Goal: Information Seeking & Learning: Learn about a topic

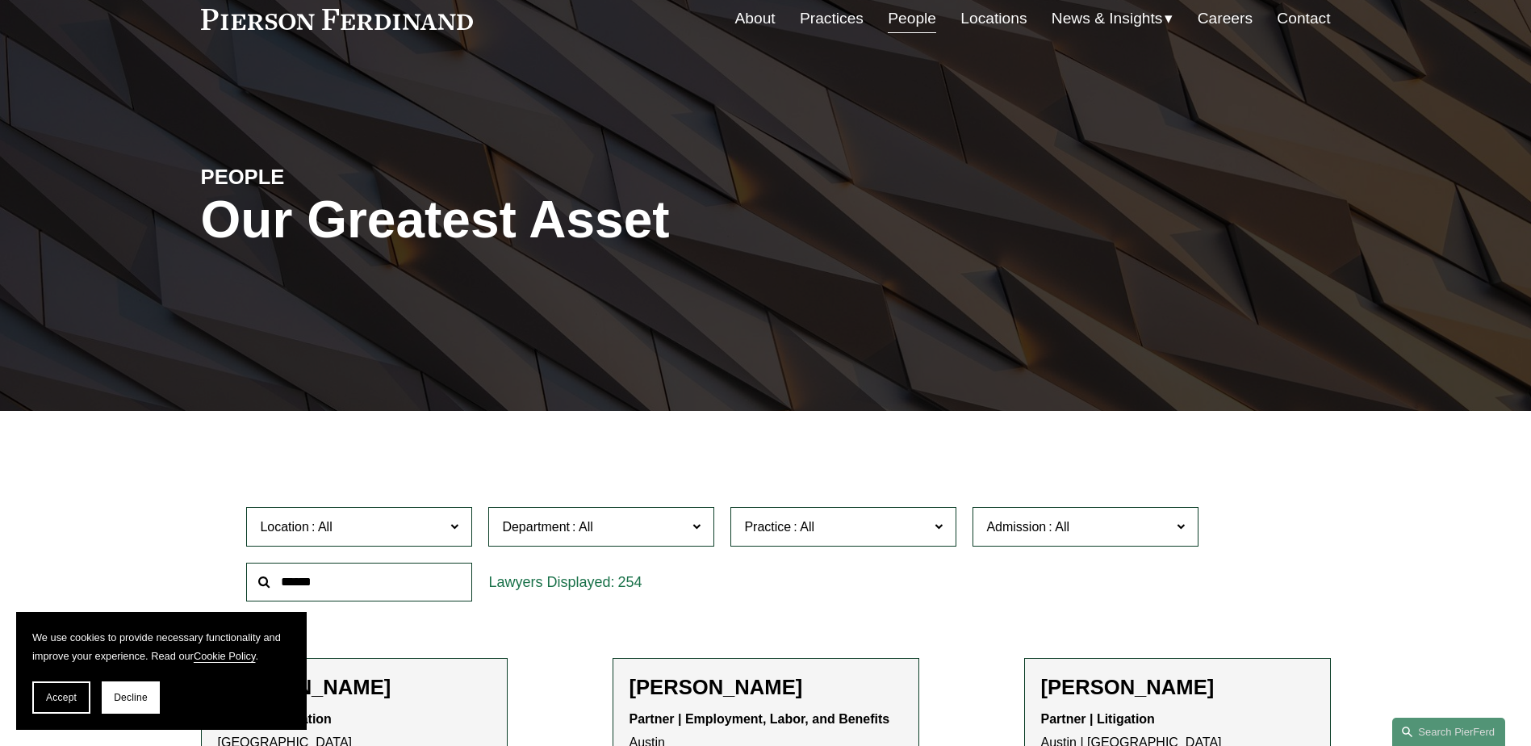
scroll to position [404, 0]
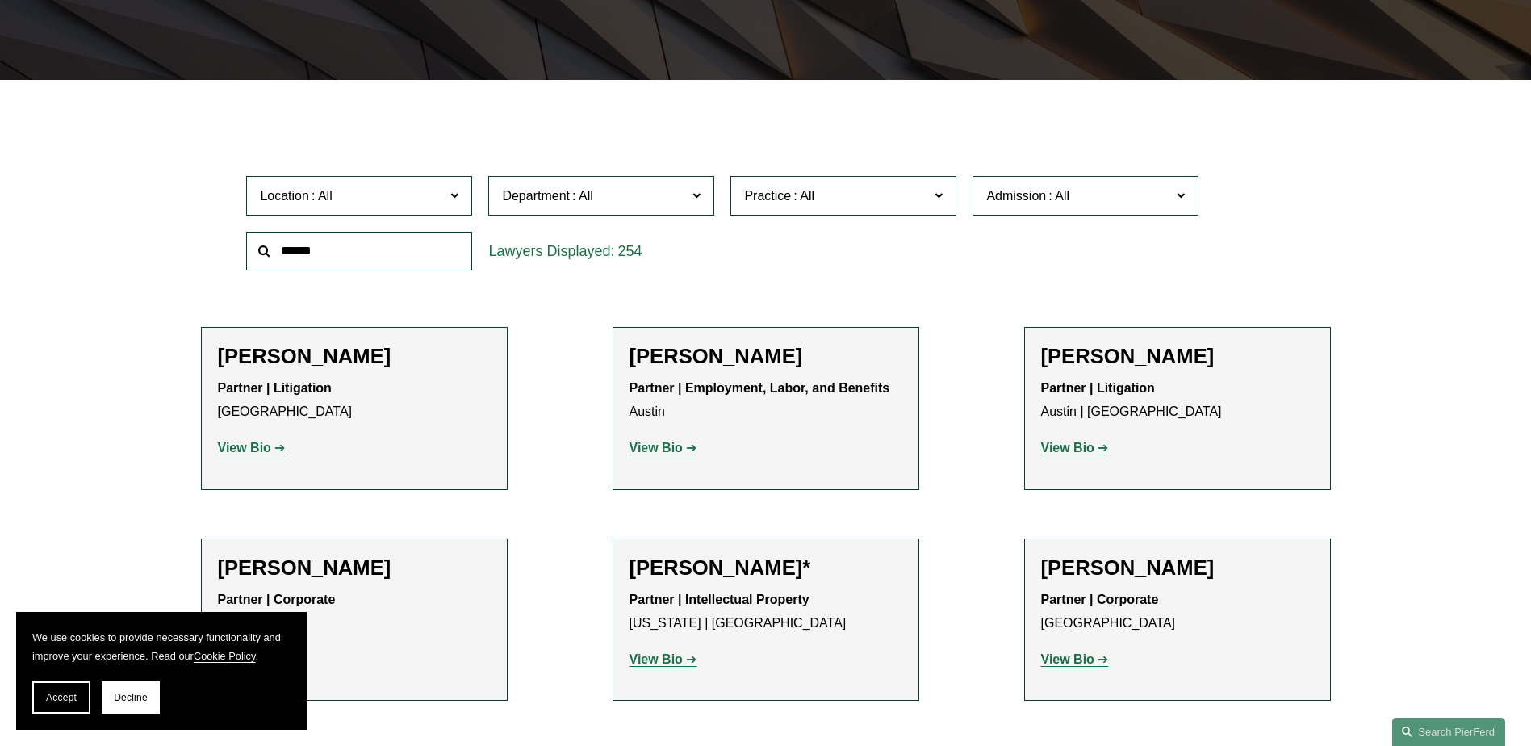
click at [404, 259] on input "text" at bounding box center [359, 252] width 226 height 40
paste input "**********"
type input "**********"
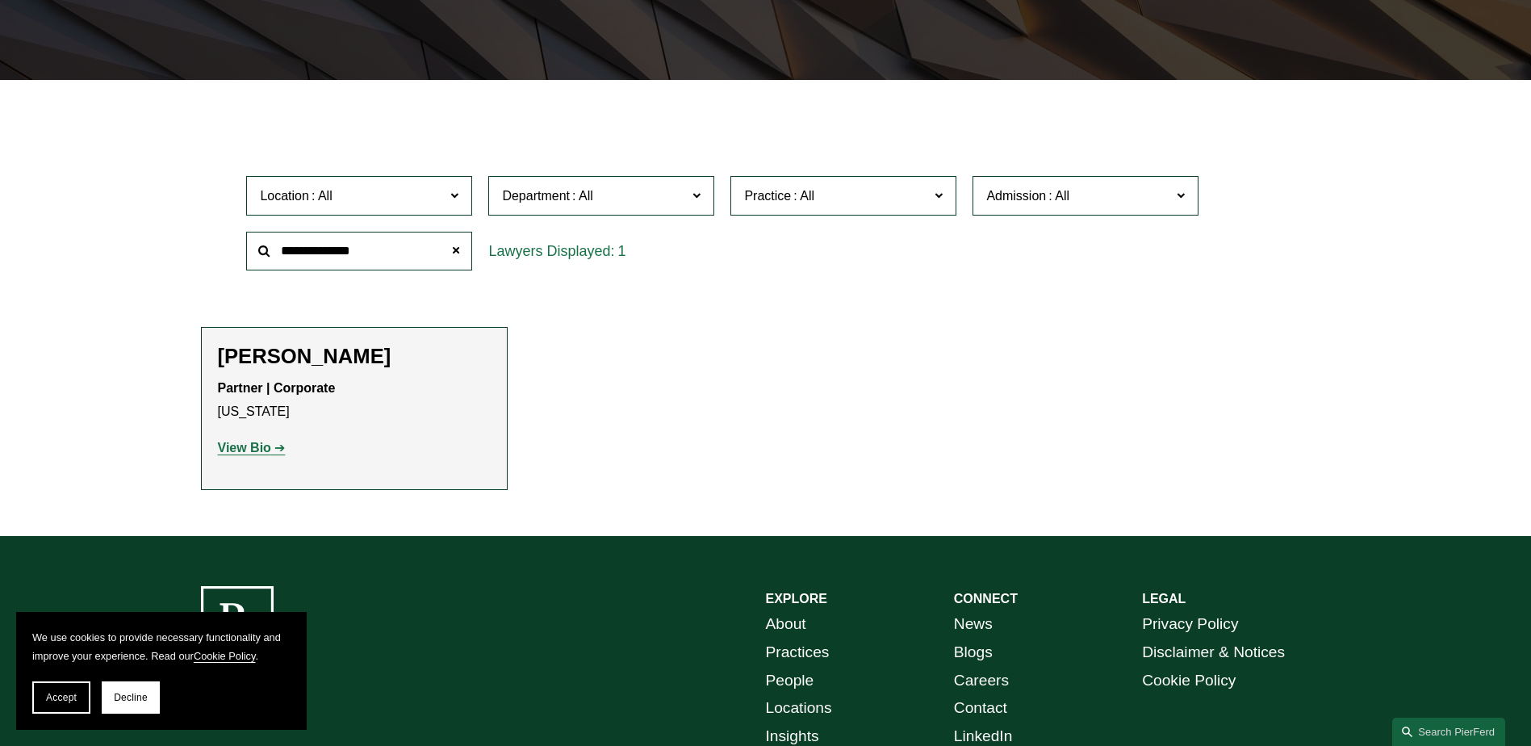
click at [241, 454] on strong "View Bio" at bounding box center [244, 448] width 53 height 14
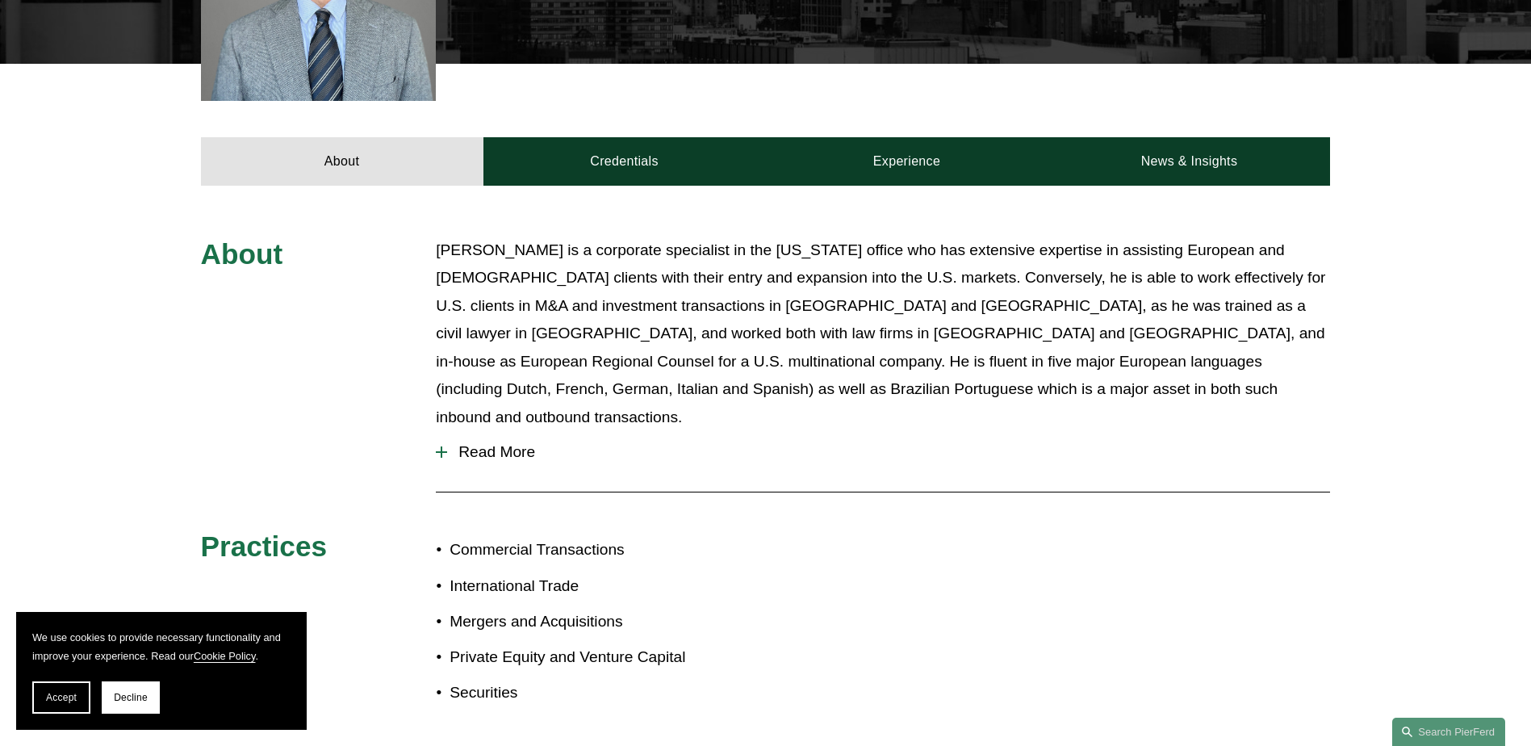
scroll to position [565, 0]
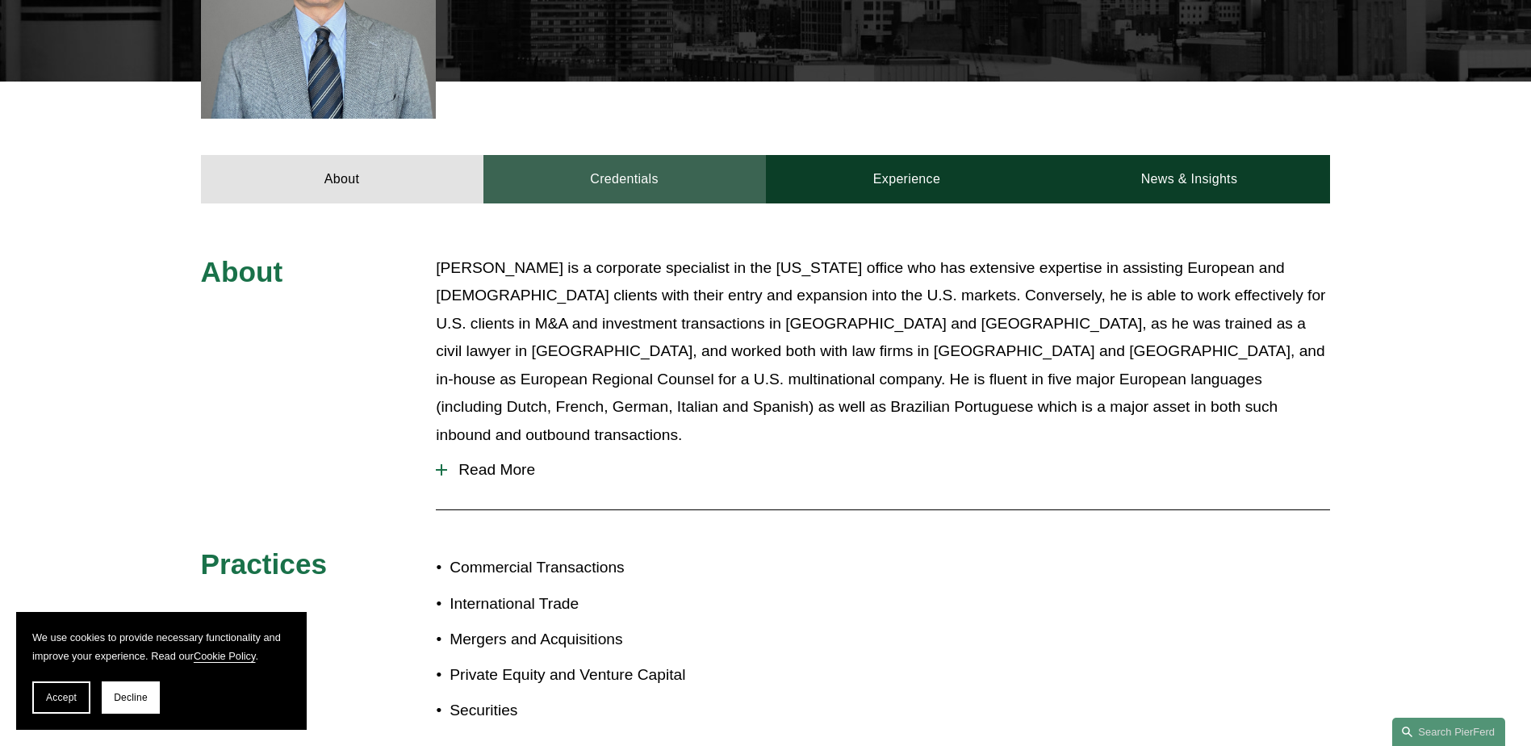
click at [695, 193] on link "Credentials" at bounding box center [624, 179] width 282 height 48
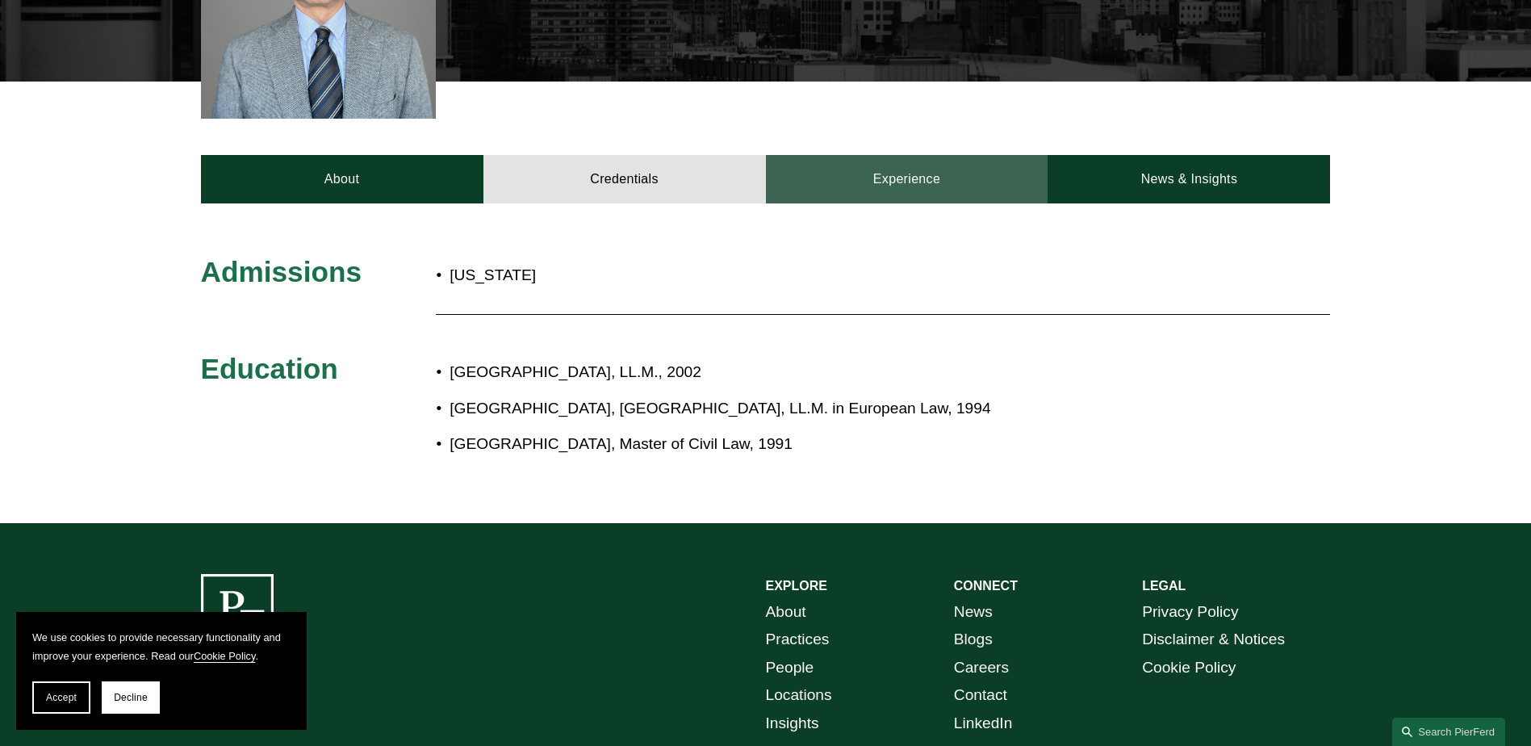
click at [842, 182] on link "Experience" at bounding box center [907, 179] width 282 height 48
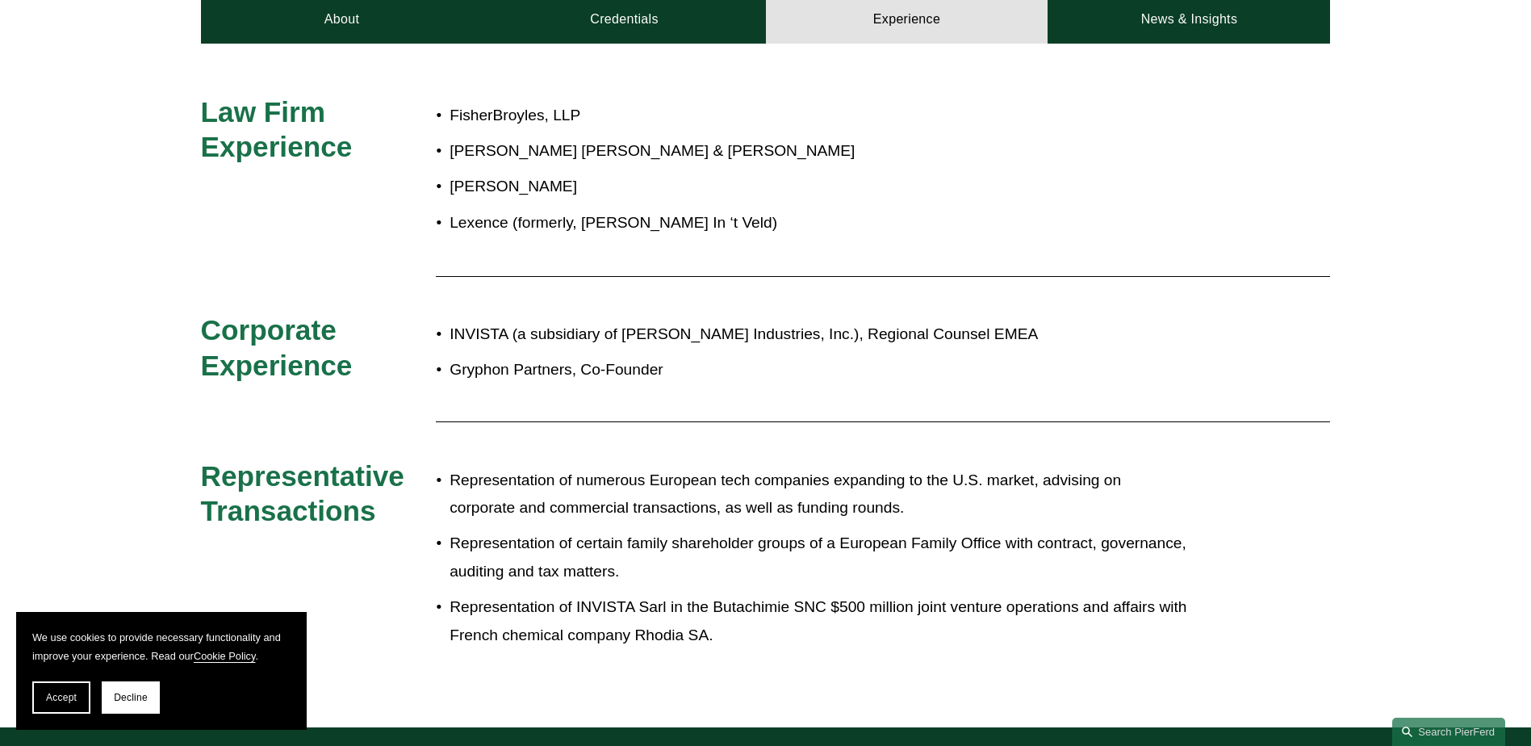
scroll to position [726, 0]
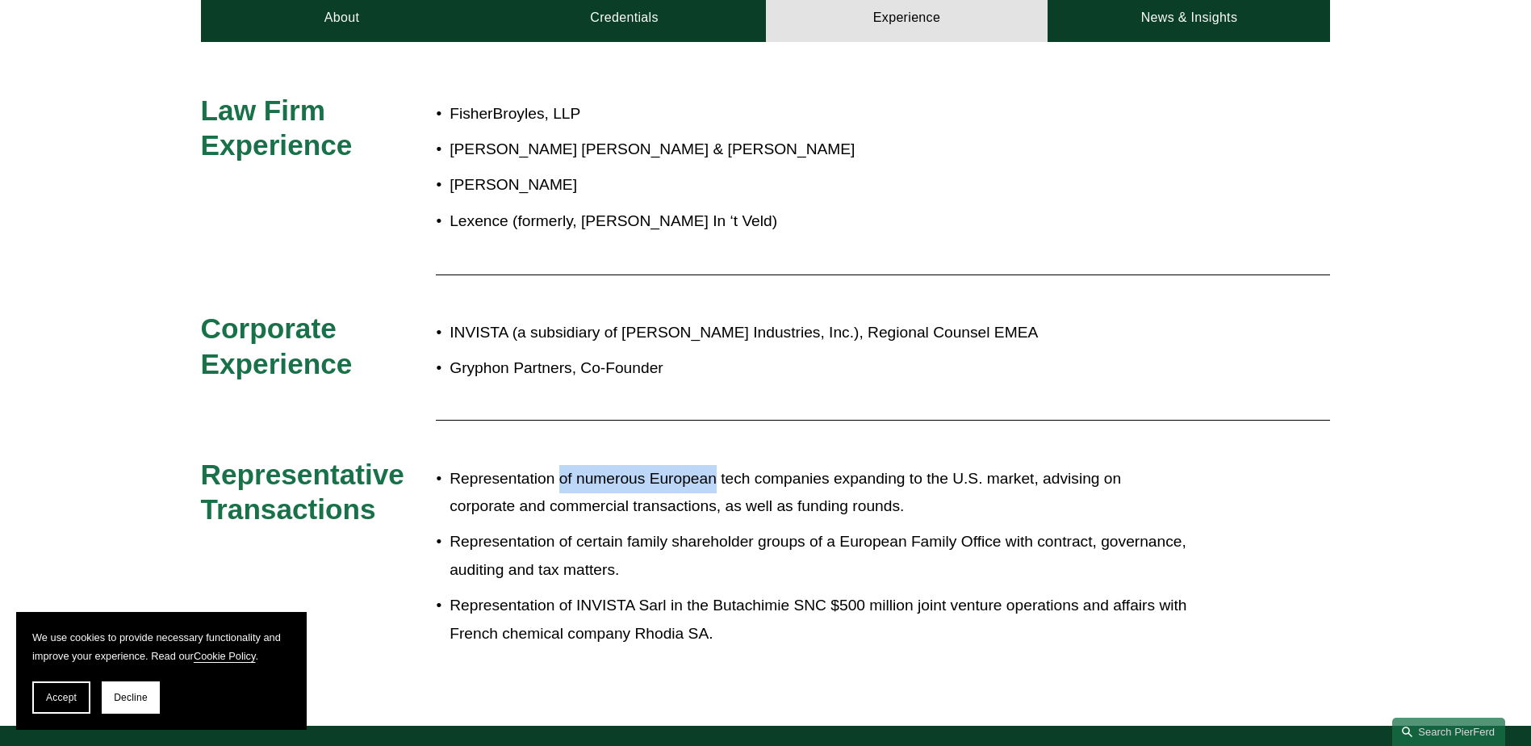
drag, startPoint x: 558, startPoint y: 473, endPoint x: 718, endPoint y: 488, distance: 161.3
click at [718, 488] on p "Representation of numerous European tech companies expanding to the U.S. market…" at bounding box center [819, 493] width 739 height 56
drag, startPoint x: 718, startPoint y: 488, endPoint x: 729, endPoint y: 512, distance: 26.4
click at [729, 512] on p "Representation of numerous European tech companies expanding to the U.S. market…" at bounding box center [819, 493] width 739 height 56
click at [118, 697] on span "Decline" at bounding box center [131, 697] width 34 height 11
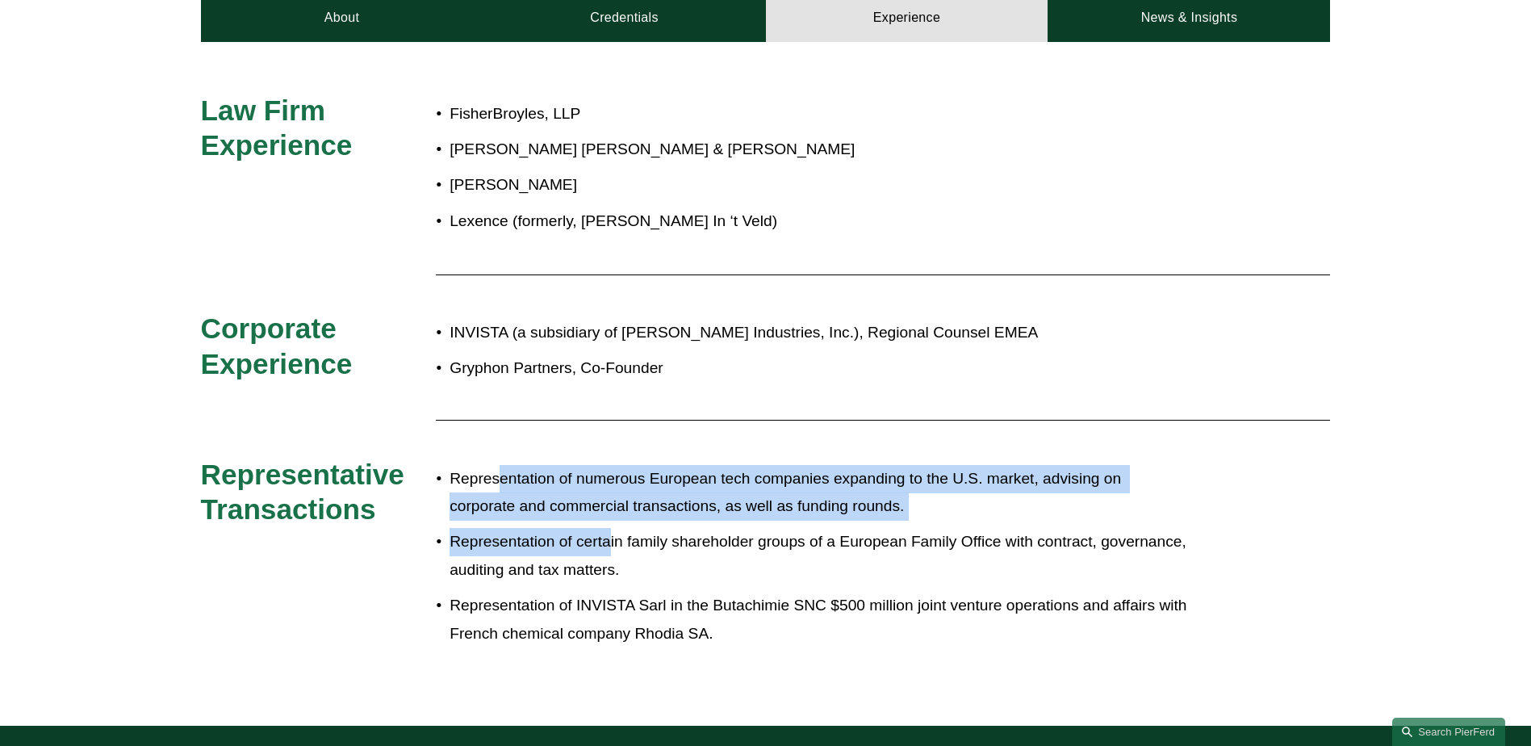
drag, startPoint x: 580, startPoint y: 506, endPoint x: 610, endPoint y: 521, distance: 33.6
click at [610, 521] on ul "Representation of numerous European tech companies expanding to the U.S. market…" at bounding box center [812, 556] width 753 height 183
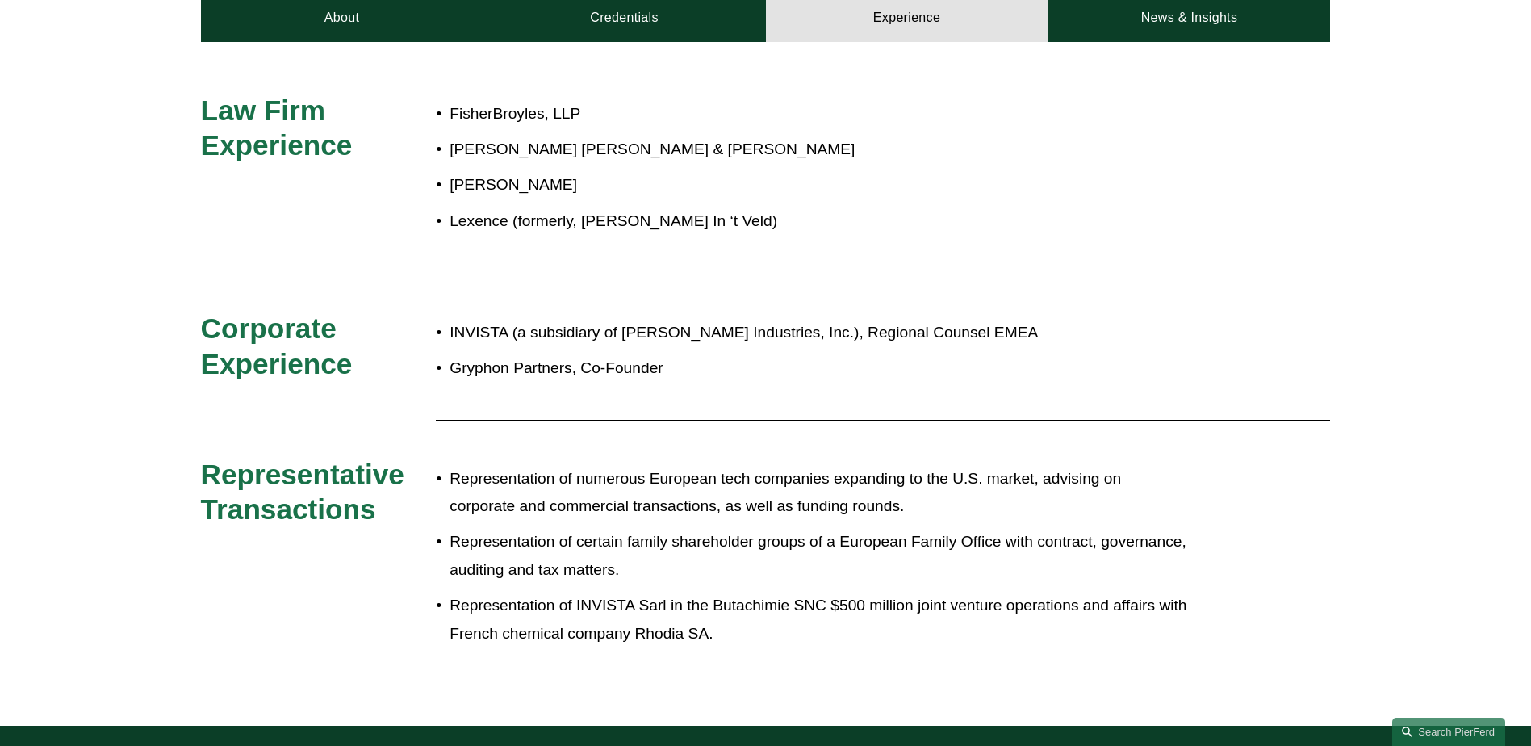
drag, startPoint x: 610, startPoint y: 521, endPoint x: 601, endPoint y: 558, distance: 37.4
click at [601, 558] on p "Representation of certain family shareholder groups of a European Family Office…" at bounding box center [819, 556] width 739 height 56
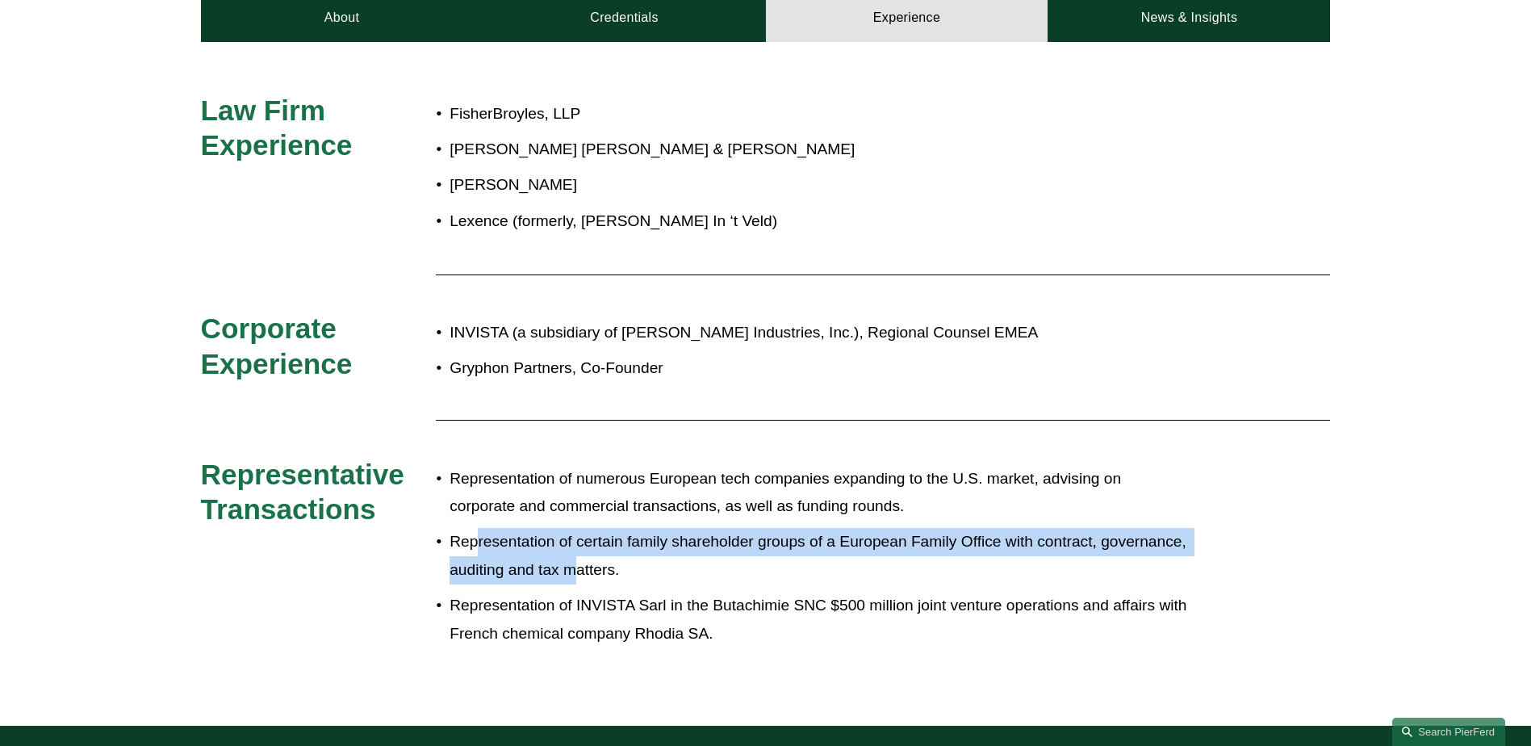
drag, startPoint x: 479, startPoint y: 546, endPoint x: 575, endPoint y: 564, distance: 97.8
click at [575, 564] on p "Representation of certain family shareholder groups of a European Family Office…" at bounding box center [819, 556] width 739 height 56
drag, startPoint x: 575, startPoint y: 564, endPoint x: 562, endPoint y: 578, distance: 19.4
click at [562, 578] on p "Representation of certain family shareholder groups of a European Family Office…" at bounding box center [819, 556] width 739 height 56
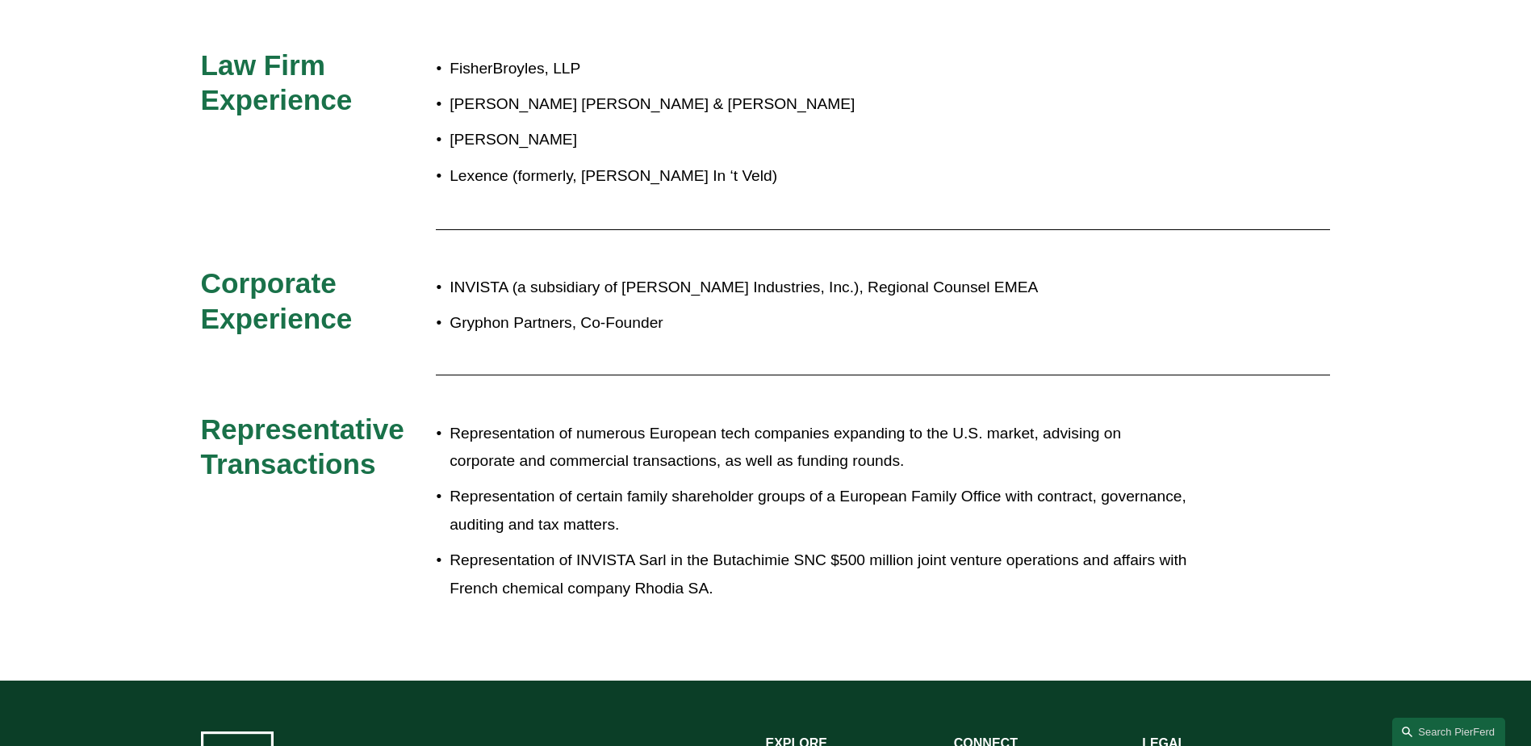
scroll to position [807, 0]
